Goal: Information Seeking & Learning: Get advice/opinions

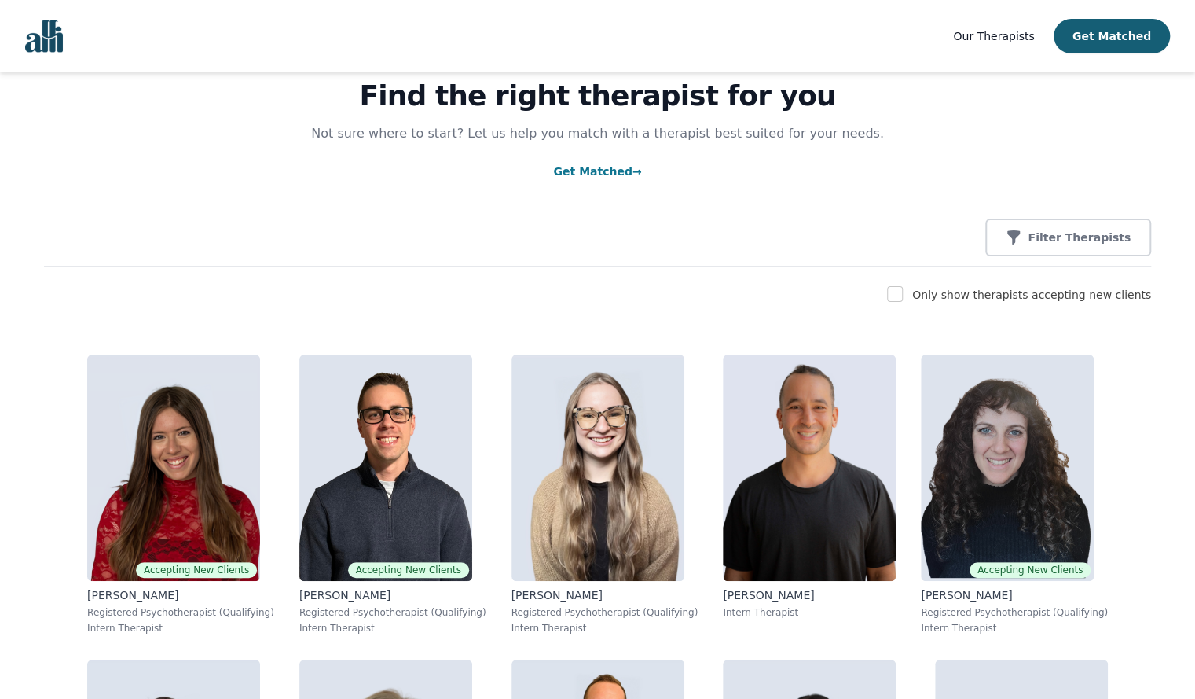
scroll to position [148, 0]
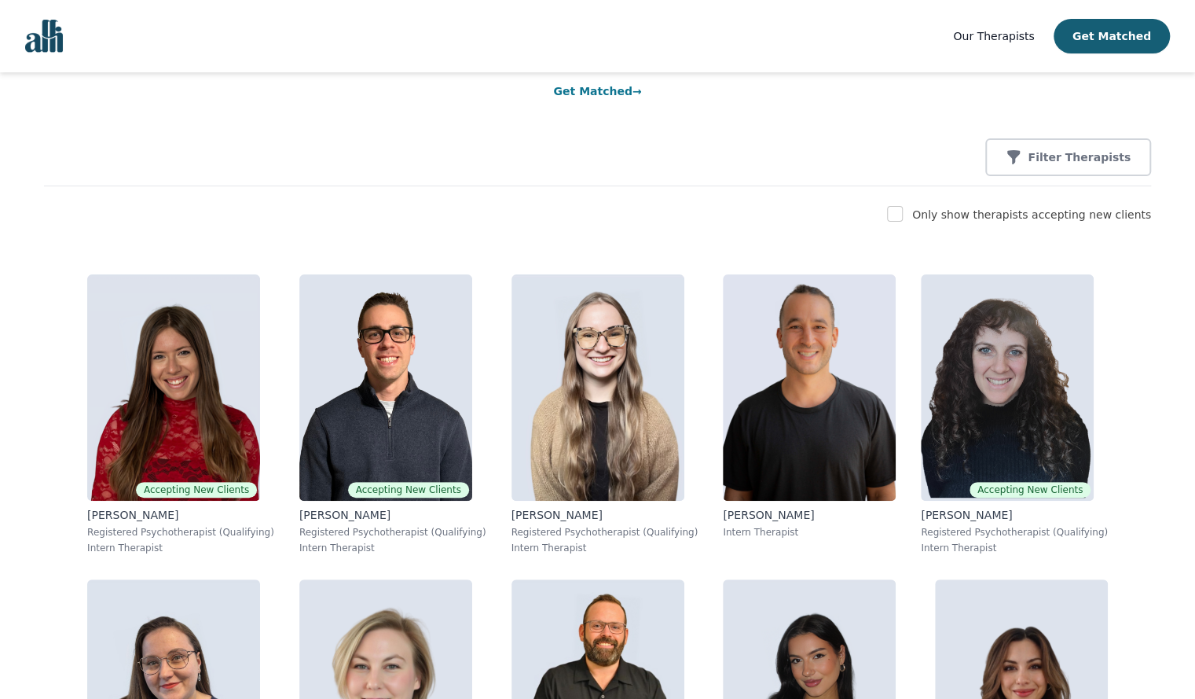
drag, startPoint x: 1201, startPoint y: 46, endPoint x: 1203, endPoint y: 56, distance: 9.7
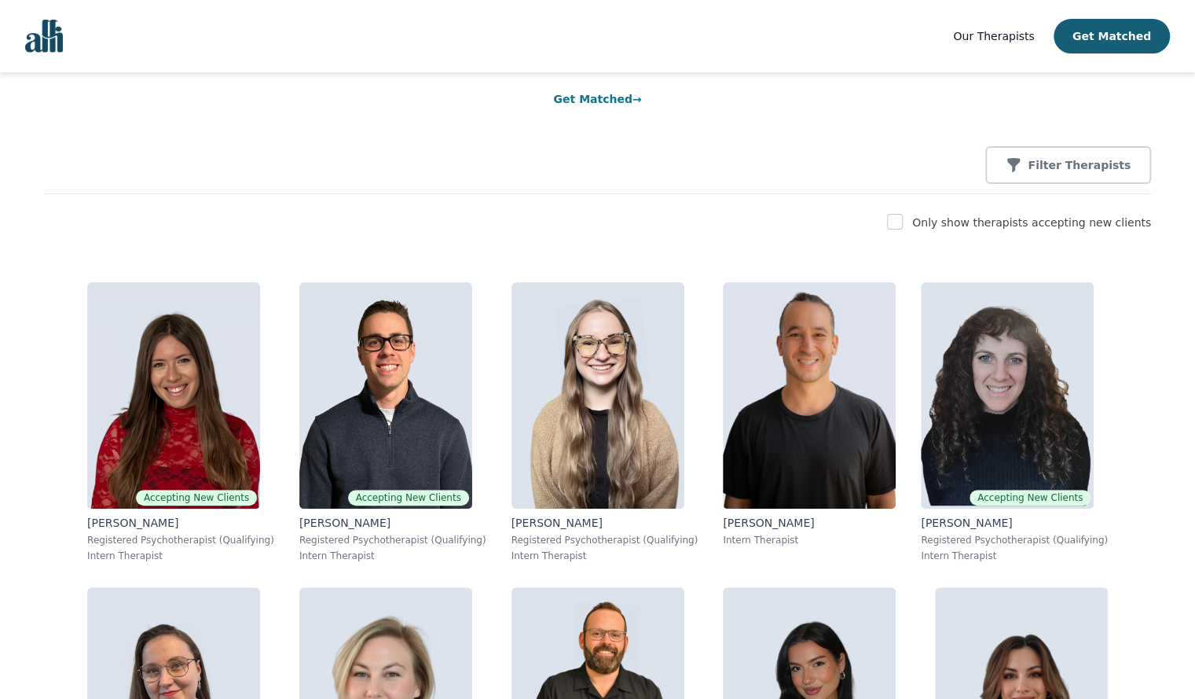
scroll to position [5190, 0]
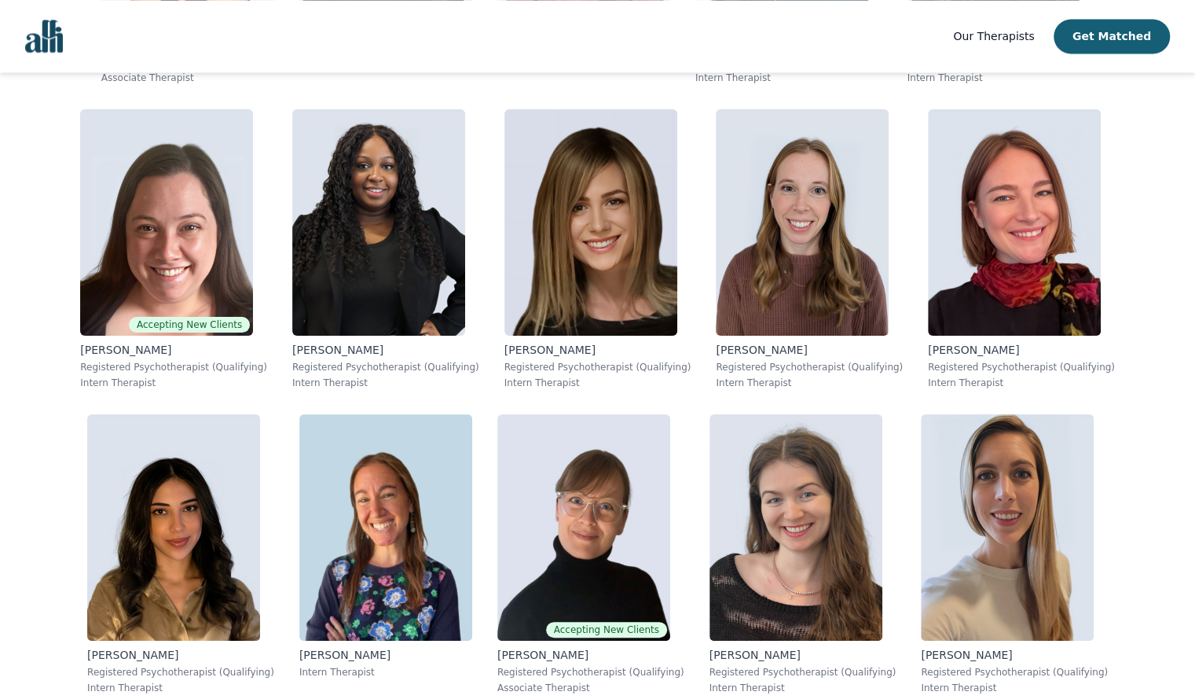
click at [1130, 233] on div "Accepting New Clients [PERSON_NAME] Registered Psychotherapist (Qualifying) Int…" at bounding box center [597, 89] width 1107 height 9740
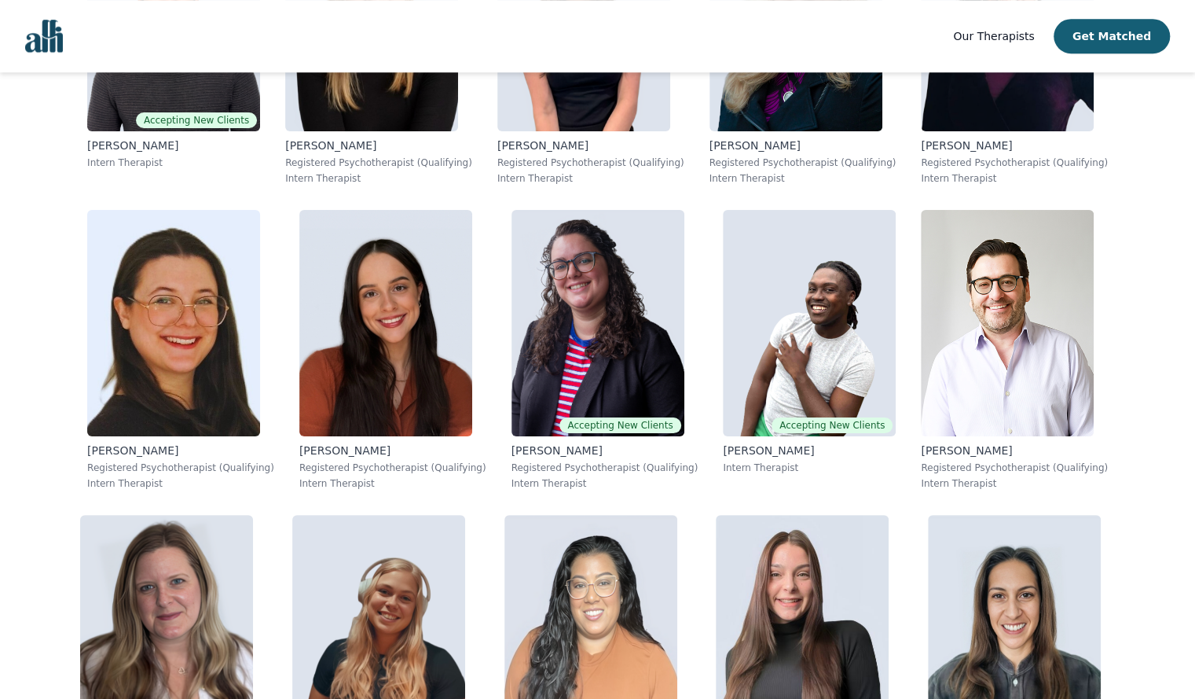
scroll to position [7889, 0]
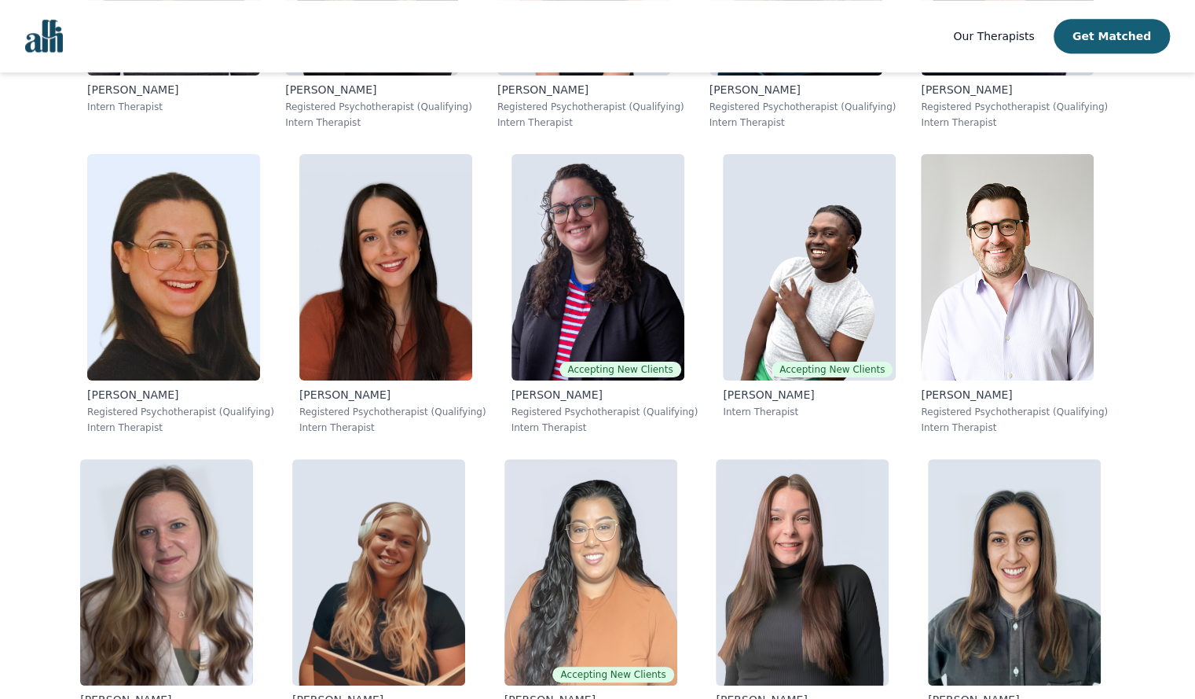
drag, startPoint x: 1193, startPoint y: 566, endPoint x: 1183, endPoint y: 595, distance: 30.6
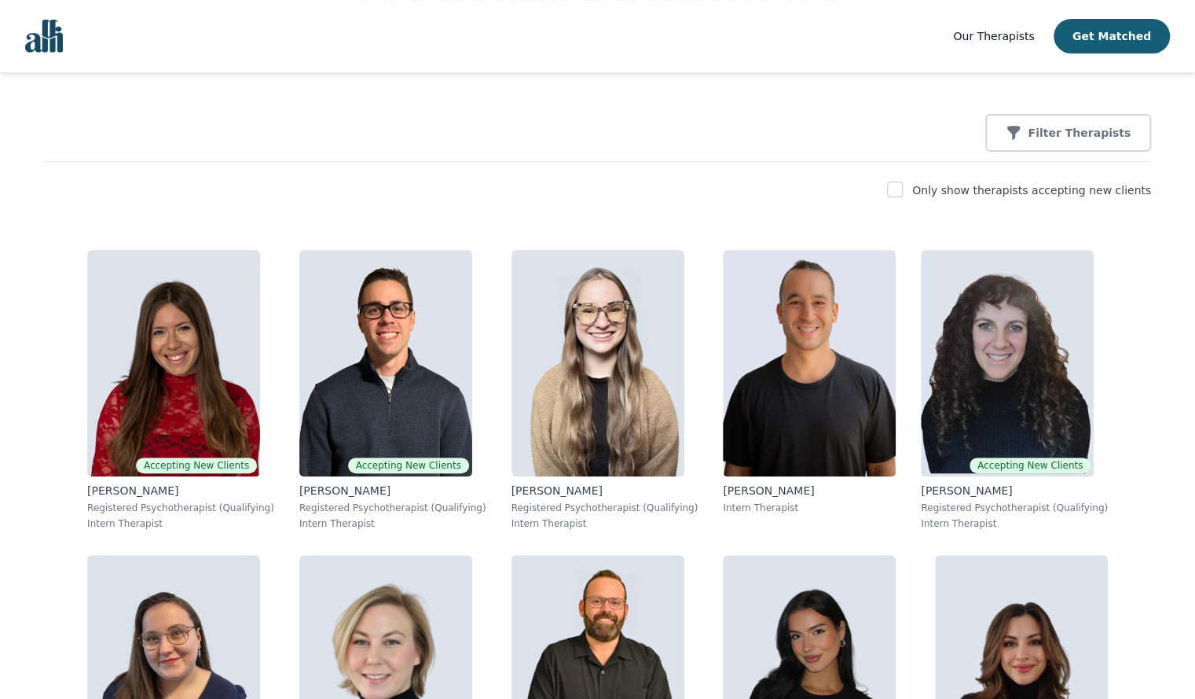
scroll to position [204, 0]
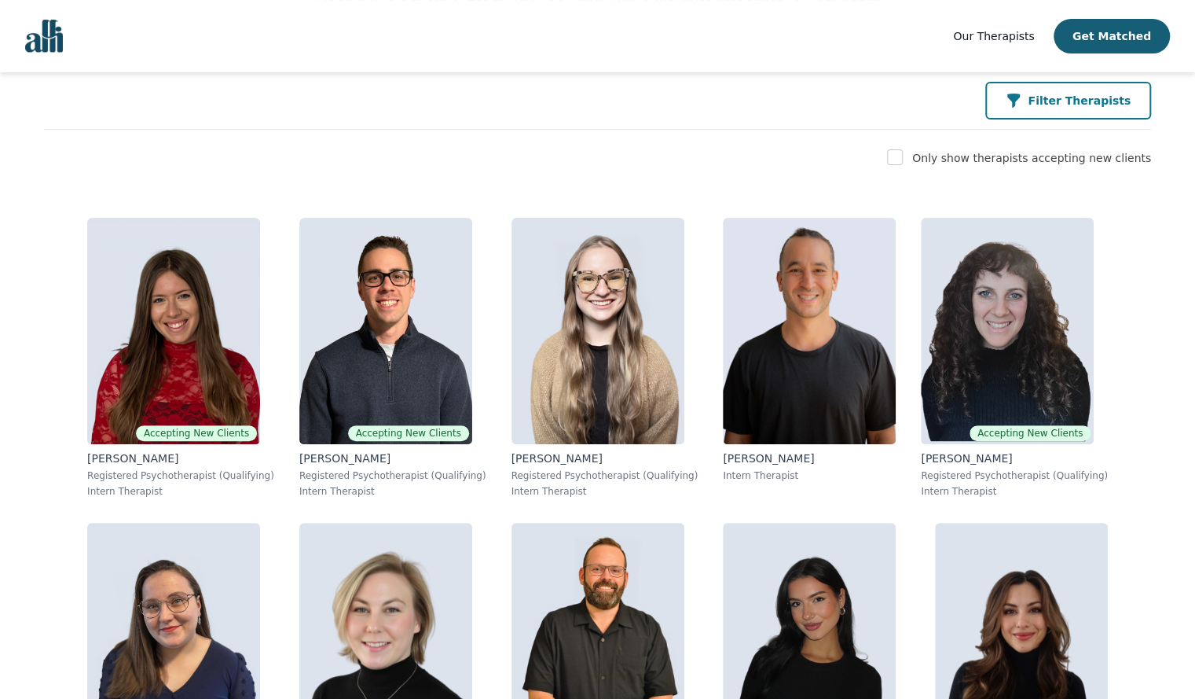
click at [1109, 107] on p "Filter Therapists" at bounding box center [1079, 101] width 103 height 16
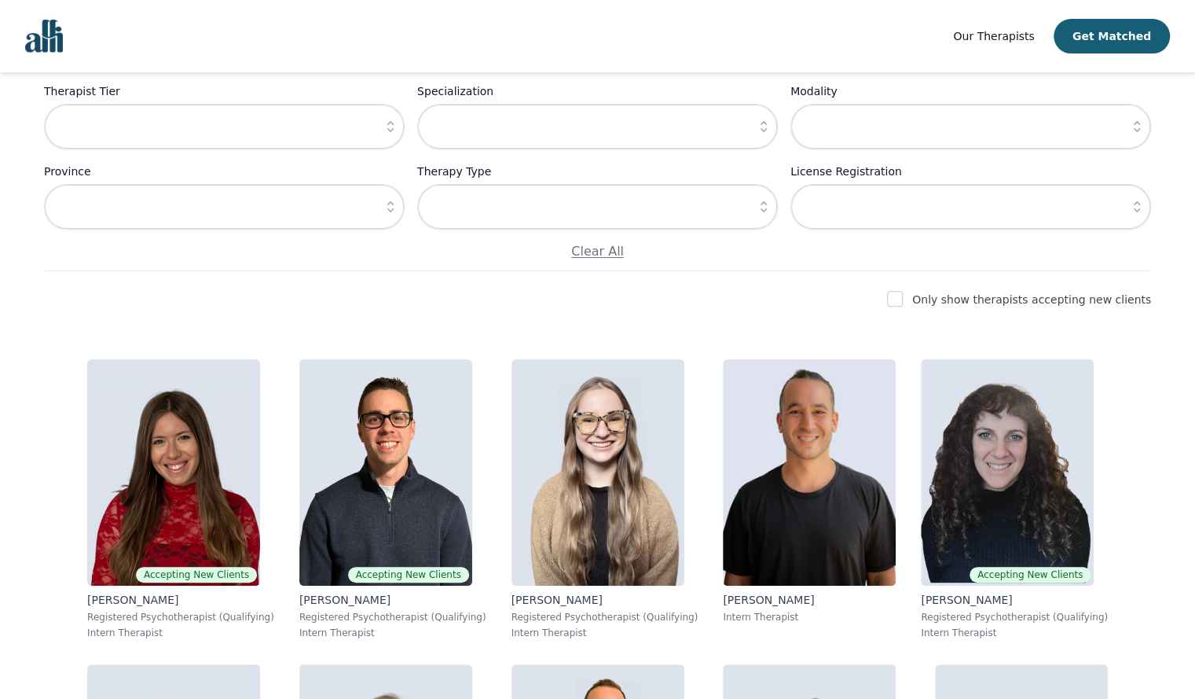
click at [392, 204] on icon "button" at bounding box center [390, 206] width 6 height 11
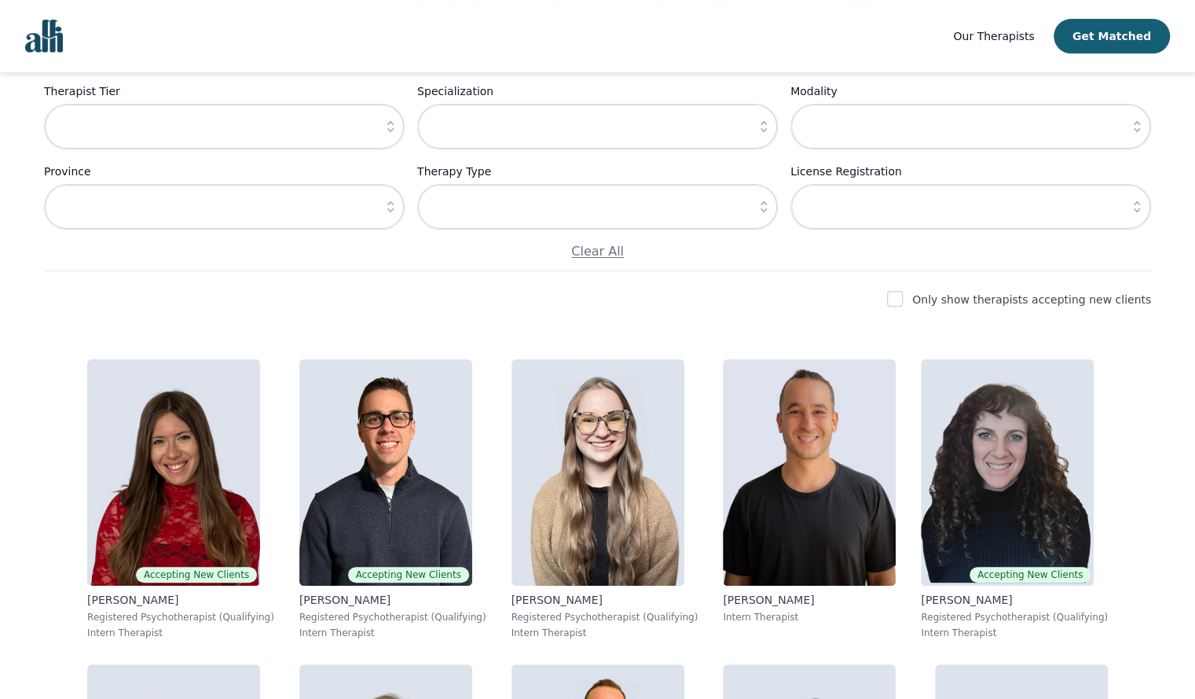
click at [381, 221] on button "button" at bounding box center [390, 207] width 28 height 46
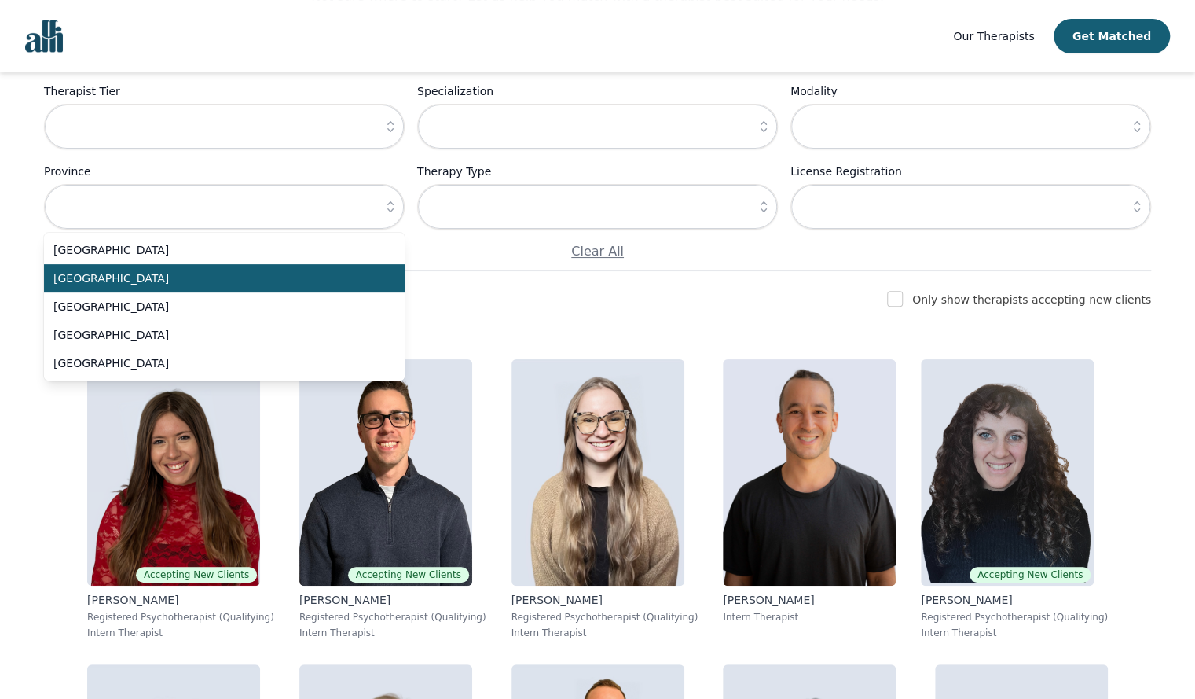
click at [230, 268] on li "[GEOGRAPHIC_DATA]" at bounding box center [224, 278] width 361 height 28
type input "[GEOGRAPHIC_DATA]"
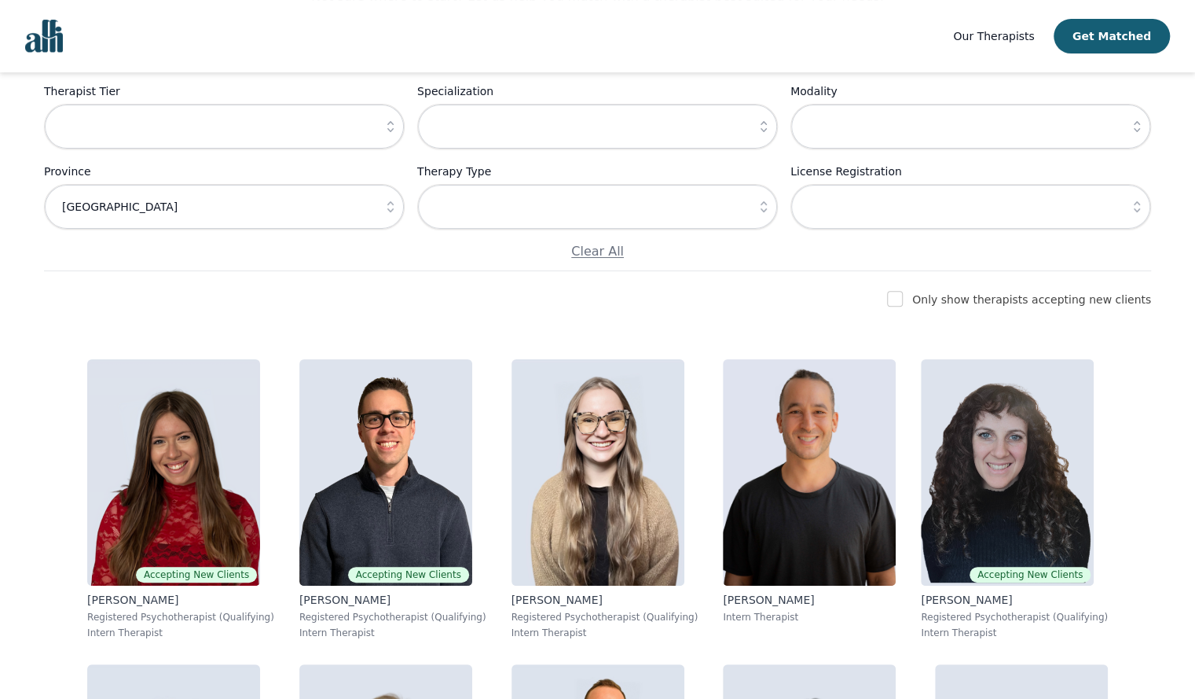
click at [974, 142] on input "text" at bounding box center [970, 127] width 361 height 46
click at [1131, 133] on icon "button" at bounding box center [1137, 127] width 16 height 16
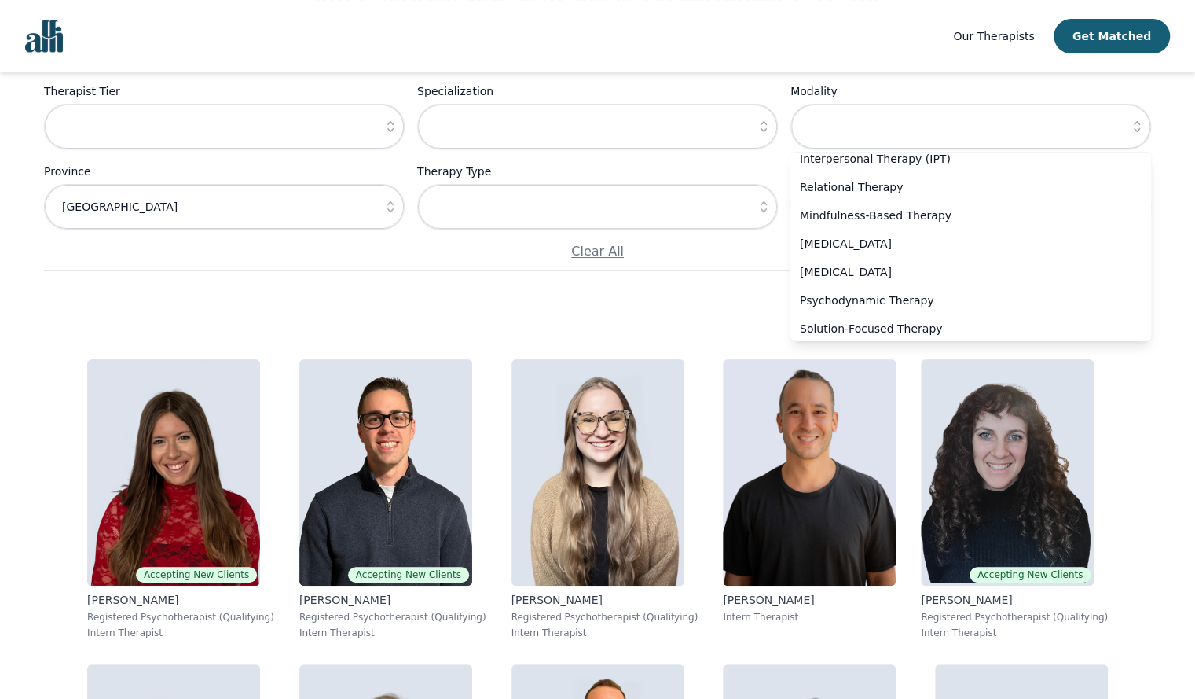
scroll to position [0, 0]
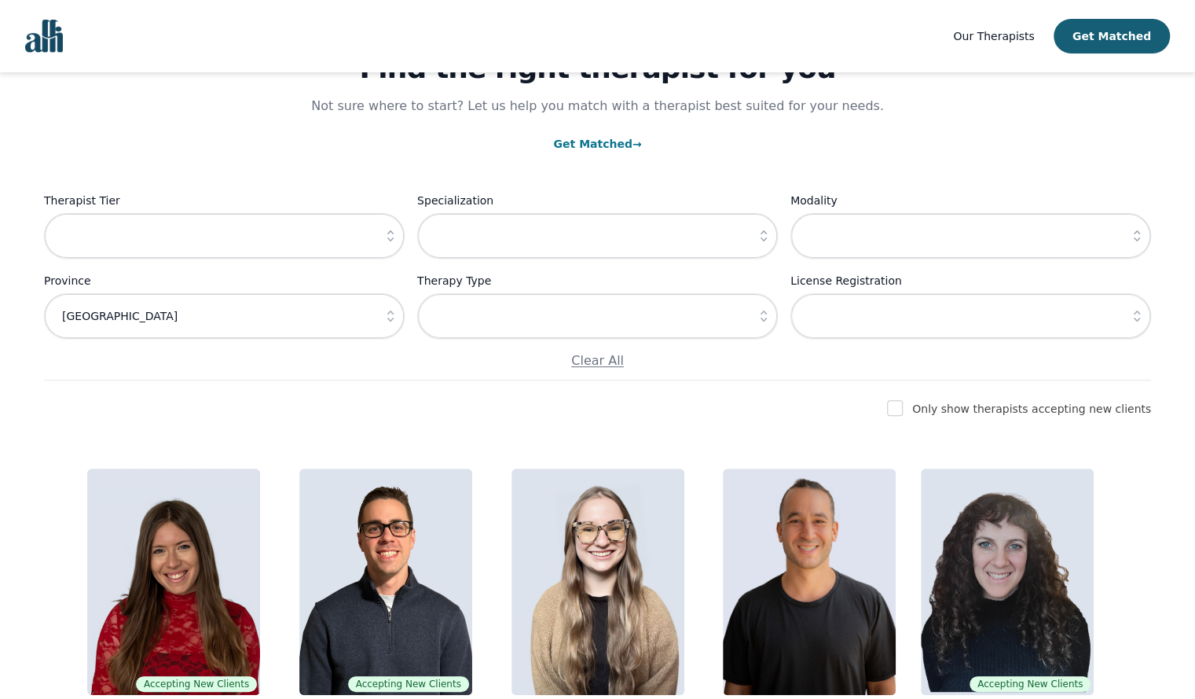
scroll to position [103, 0]
